Goal: Task Accomplishment & Management: Manage account settings

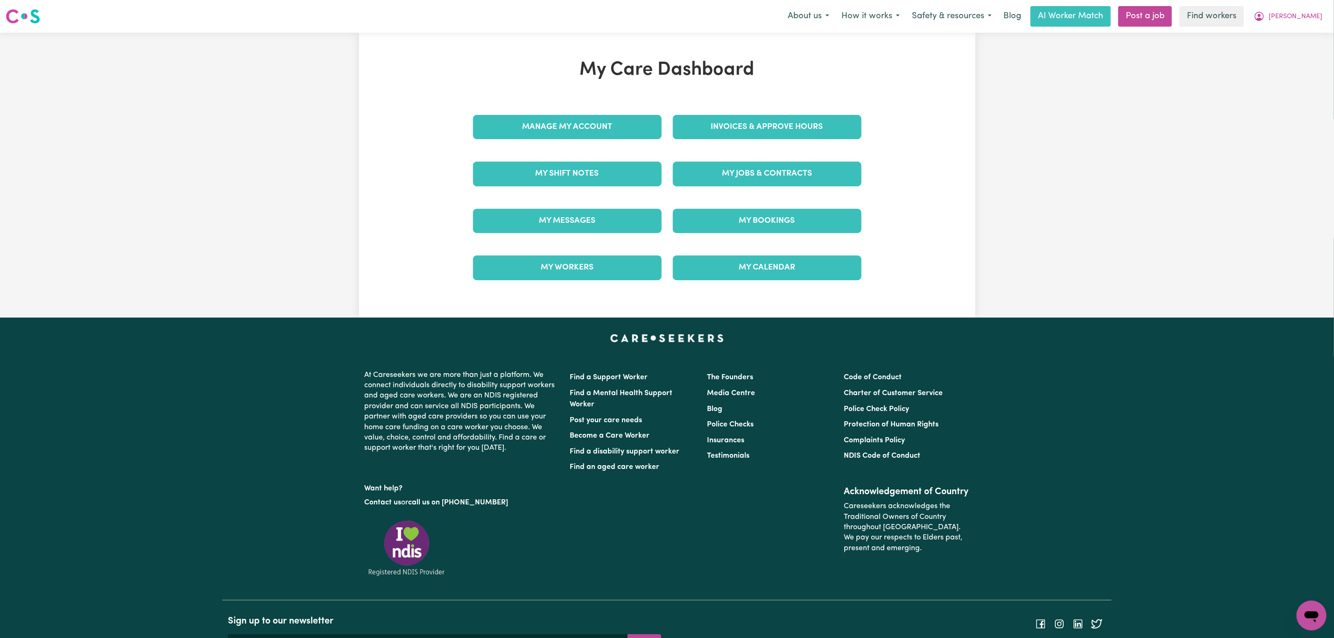
click at [719, 146] on div "Invoices & Approve Hours" at bounding box center [767, 127] width 200 height 47
click at [716, 128] on link "Invoices & Approve Hours" at bounding box center [767, 127] width 189 height 24
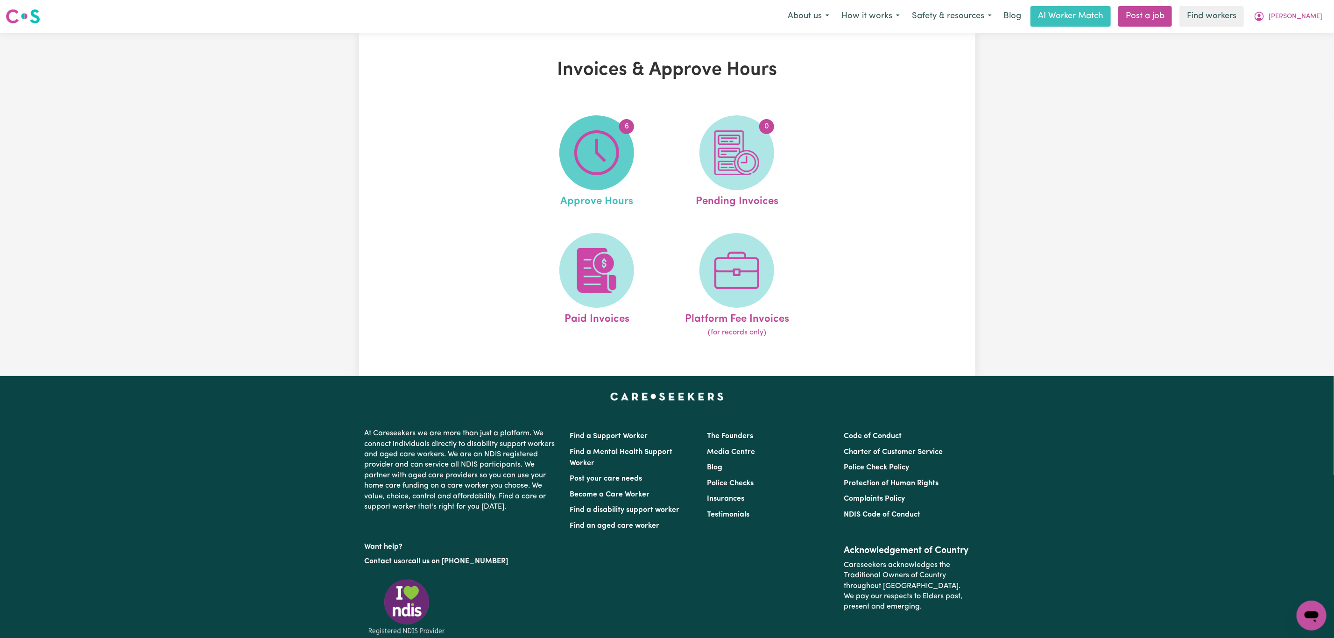
click at [587, 141] on img at bounding box center [596, 152] width 45 height 45
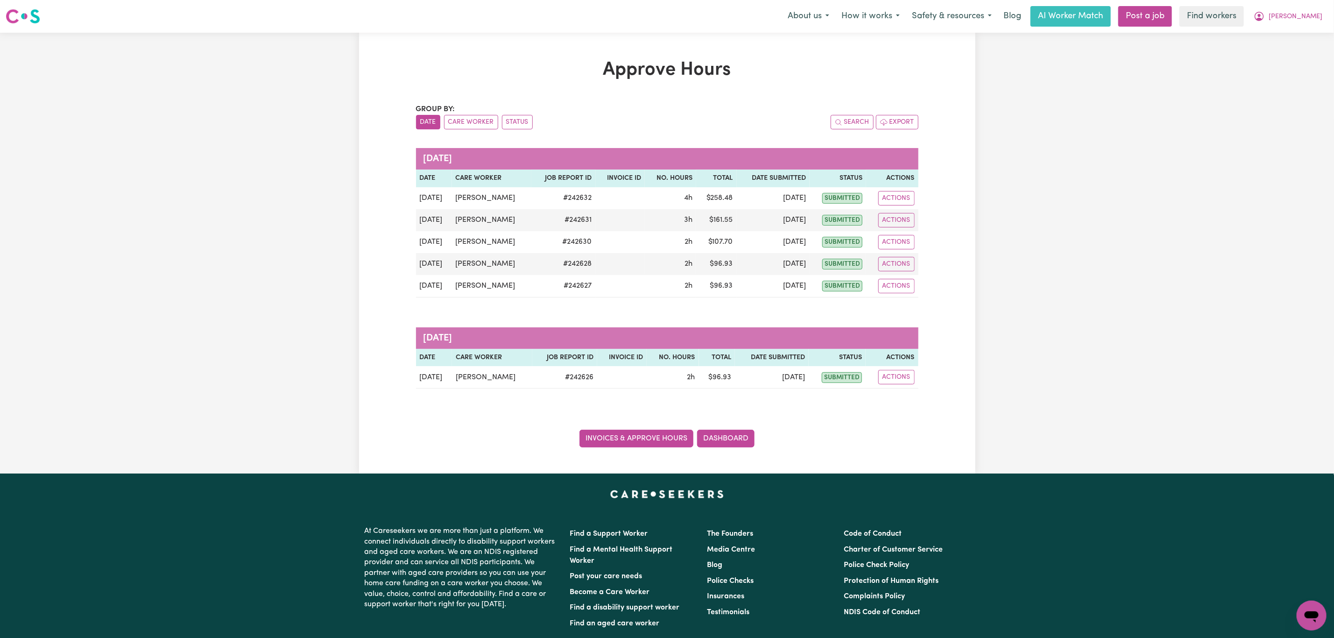
click at [632, 443] on link "Invoices & Approve Hours" at bounding box center [637, 439] width 114 height 18
